Goal: Information Seeking & Learning: Learn about a topic

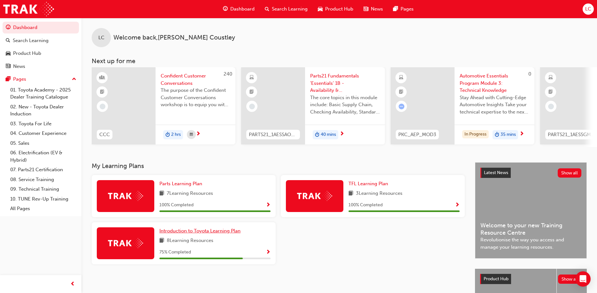
click at [192, 232] on span "Introduction to Toyota Learning Plan" at bounding box center [199, 231] width 81 height 6
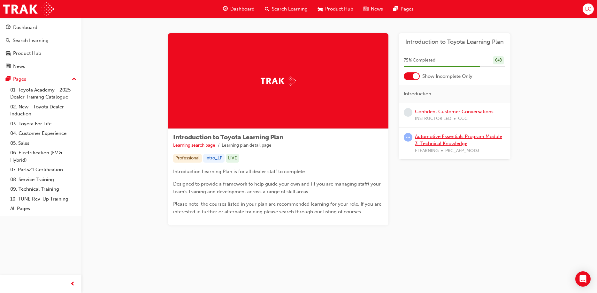
click at [428, 138] on link "Automotive Essentials Program Module 3: Technical Knowledge" at bounding box center [458, 140] width 87 height 13
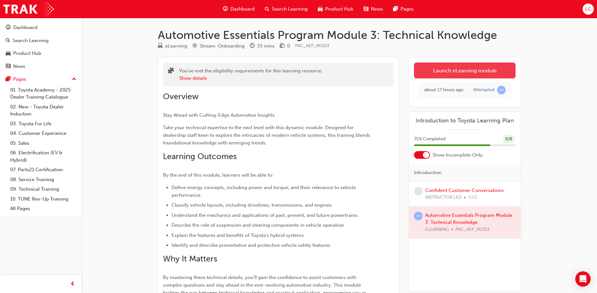
click at [460, 70] on link "Launch eLearning module" at bounding box center [465, 71] width 102 height 16
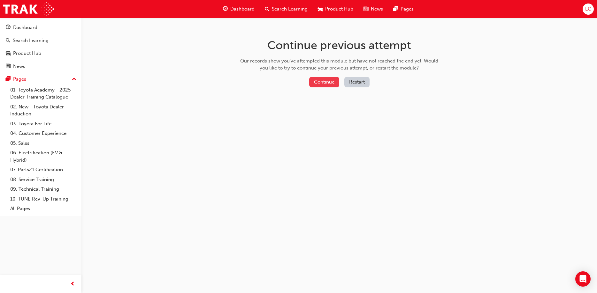
click at [327, 83] on button "Continue" at bounding box center [324, 82] width 30 height 11
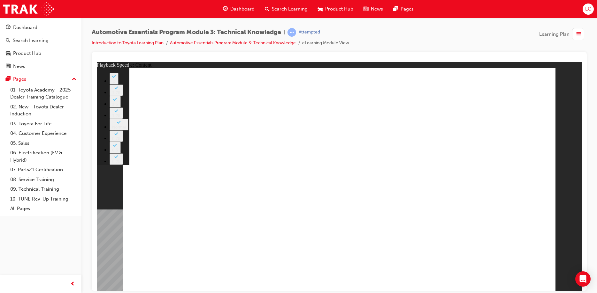
type input "7"
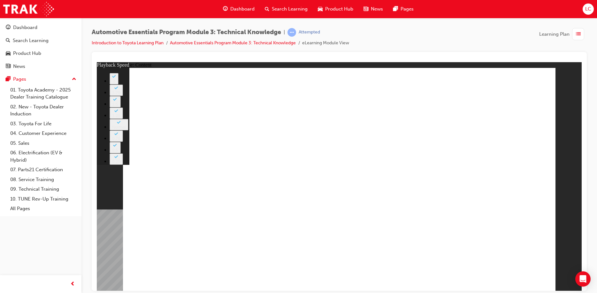
type input "7"
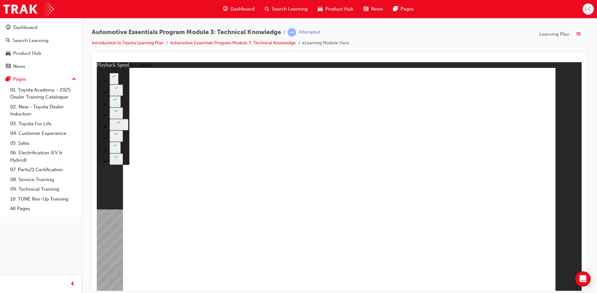
type input "74"
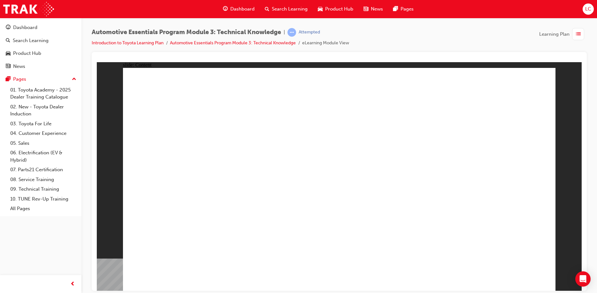
radio input "true"
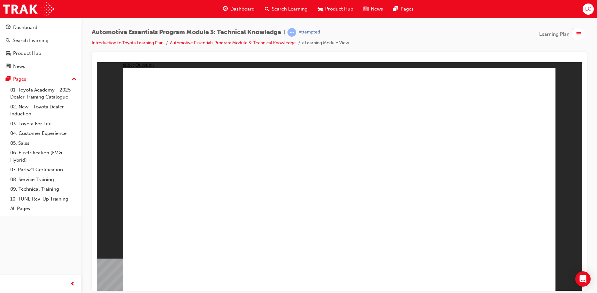
radio input "true"
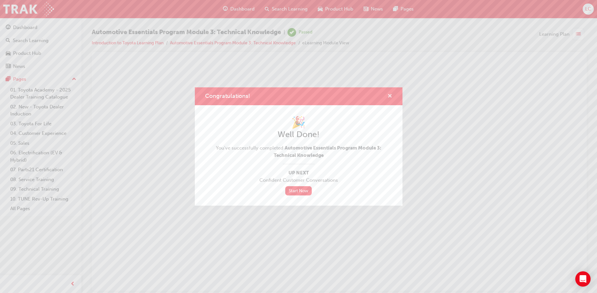
drag, startPoint x: 291, startPoint y: 33, endPoint x: 388, endPoint y: 95, distance: 115.3
click at [388, 95] on span "cross-icon" at bounding box center [389, 97] width 5 height 6
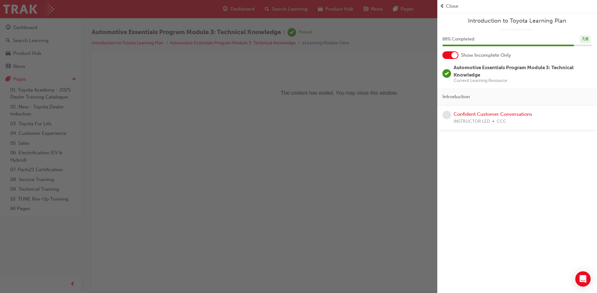
click at [441, 6] on span "prev-icon" at bounding box center [442, 6] width 5 height 7
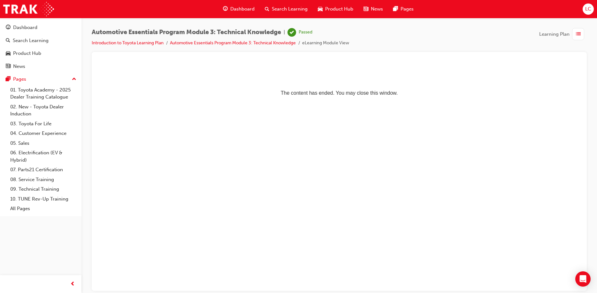
click at [243, 9] on span "Dashboard" at bounding box center [242, 8] width 24 height 7
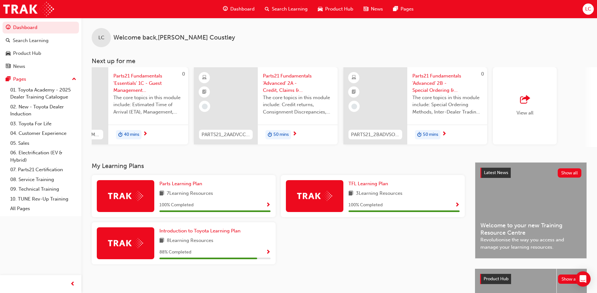
scroll to position [0, 390]
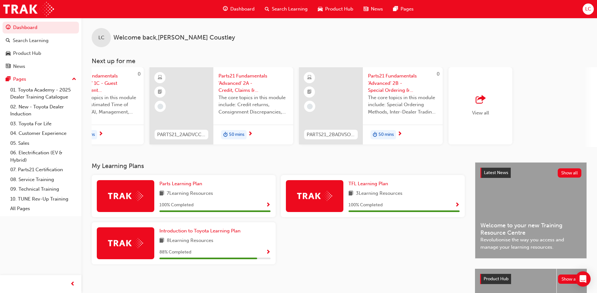
click at [479, 99] on span "outbound-icon" at bounding box center [480, 99] width 10 height 9
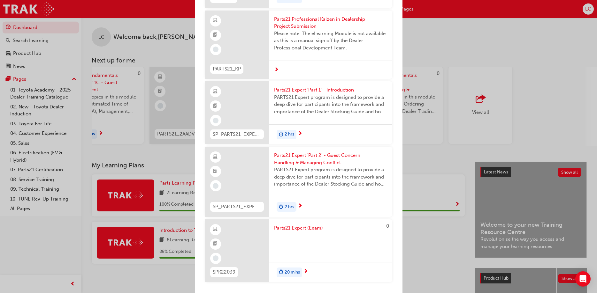
scroll to position [0, 0]
click at [546, 51] on div "Next up for me 240 CCC Confident Customer Conversations The purpose of the Conf…" at bounding box center [298, 146] width 597 height 293
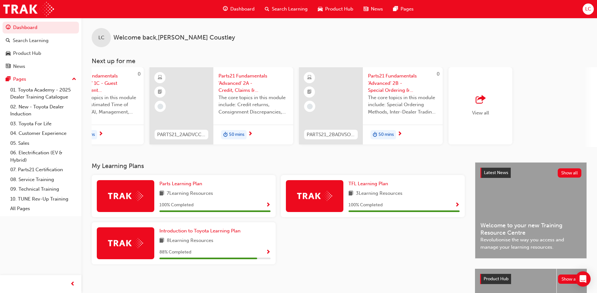
click at [586, 11] on span "LC" at bounding box center [588, 8] width 6 height 7
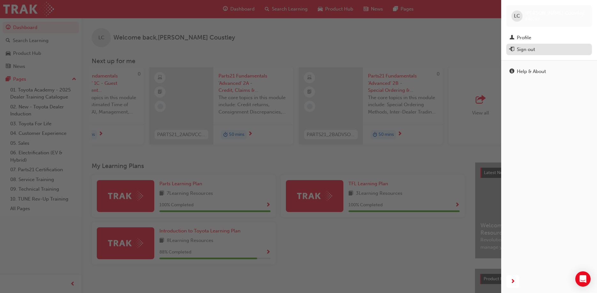
click at [515, 51] on div "Sign out" at bounding box center [548, 50] width 79 height 8
